Goal: Book appointment/travel/reservation

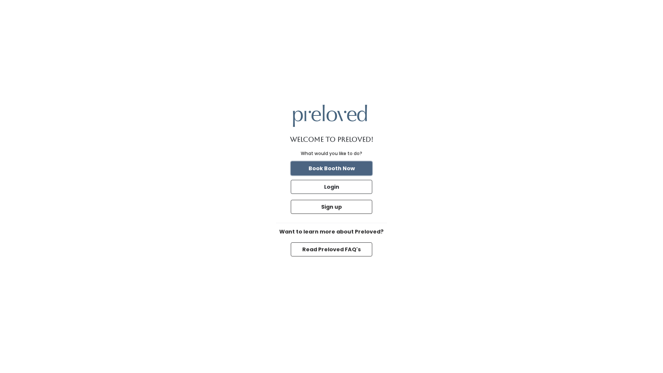
click at [361, 165] on button "Book Booth Now" at bounding box center [332, 169] width 82 height 14
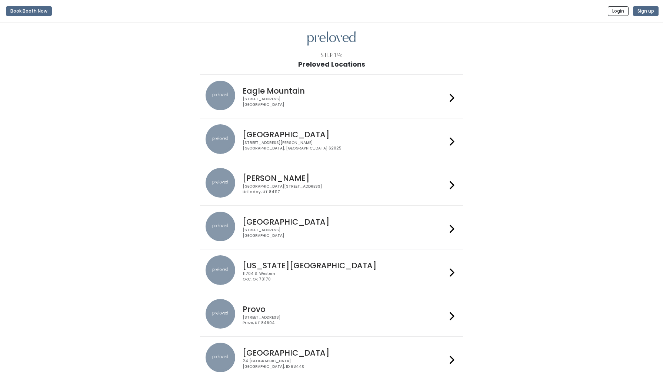
click at [451, 95] on icon at bounding box center [452, 98] width 5 height 11
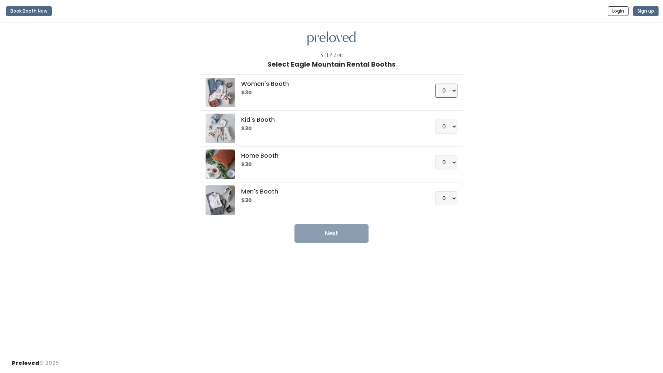
click at [449, 92] on select "0 1 2 3 4" at bounding box center [446, 91] width 22 height 14
click at [435, 84] on select "0 1 2 3 4" at bounding box center [446, 91] width 22 height 14
click at [217, 108] on li "Women's Booth $30 0 1 2 3 4" at bounding box center [331, 92] width 263 height 36
